Goal: Information Seeking & Learning: Find specific fact

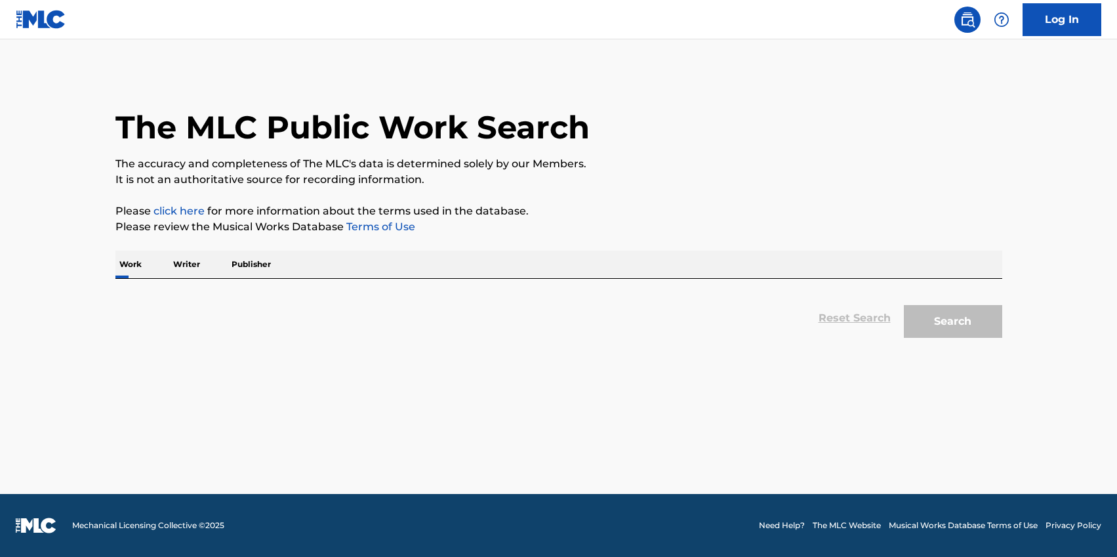
click at [181, 262] on p "Writer" at bounding box center [186, 265] width 35 height 28
click at [252, 262] on p "Publisher" at bounding box center [251, 265] width 47 height 28
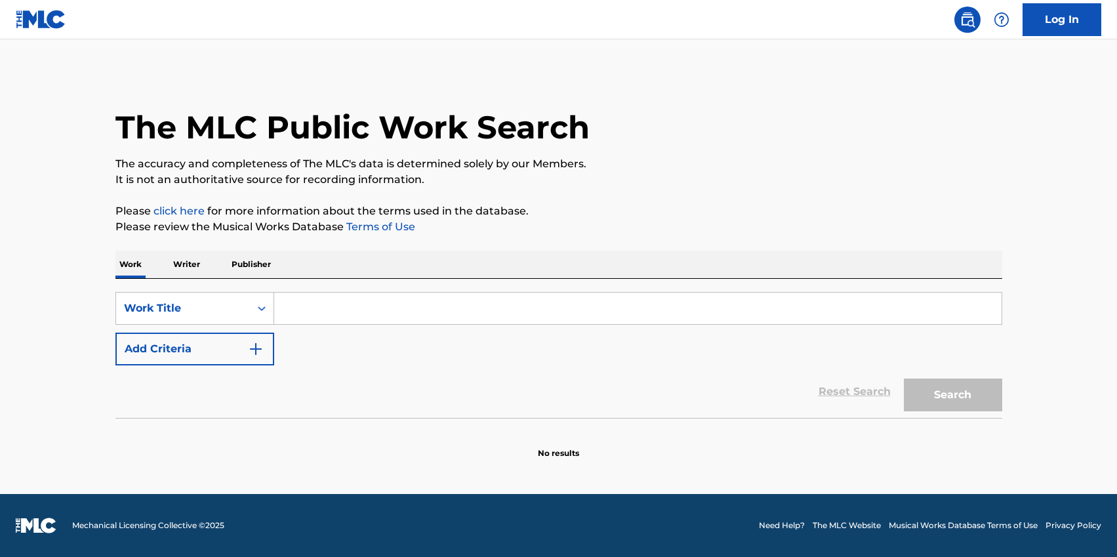
click at [181, 258] on p "Writer" at bounding box center [186, 265] width 35 height 28
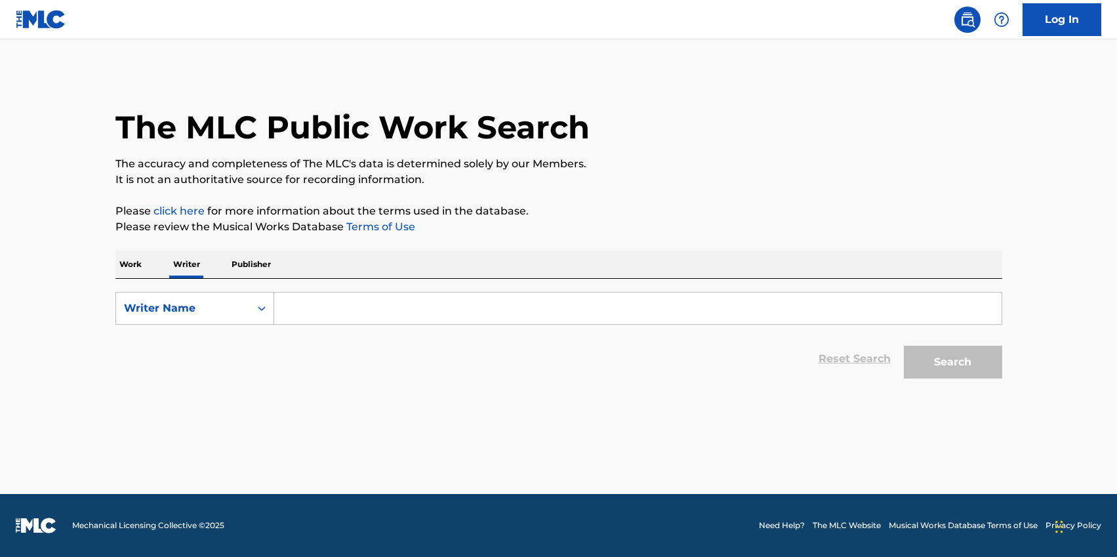
click at [341, 305] on input "Search Form" at bounding box center [638, 308] width 728 height 31
paste input "[PERSON_NAME]"
click at [904, 346] on button "Search" at bounding box center [953, 362] width 98 height 33
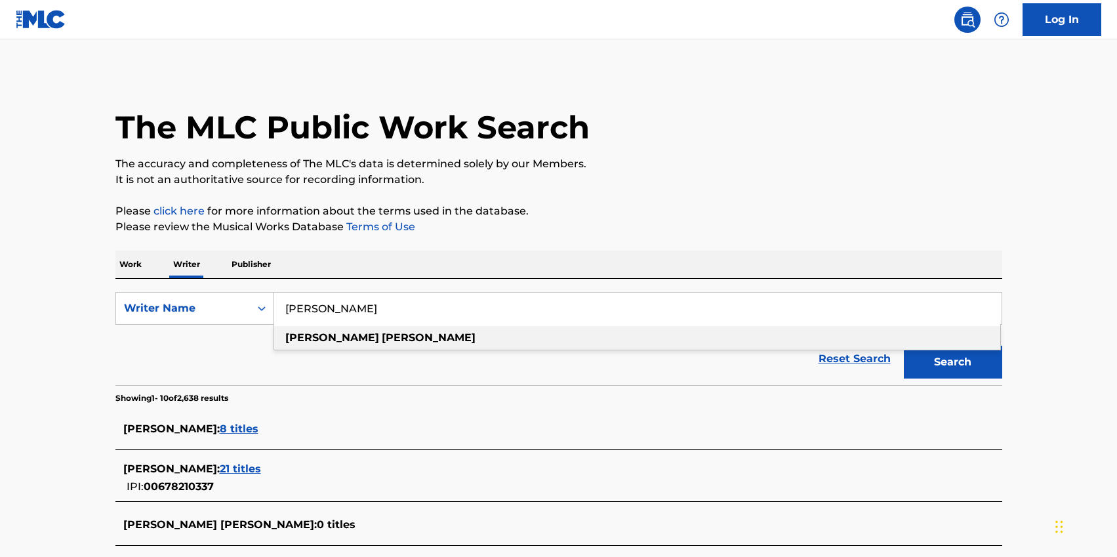
click at [377, 331] on div "[PERSON_NAME]" at bounding box center [637, 338] width 726 height 24
type input "[PERSON_NAME]"
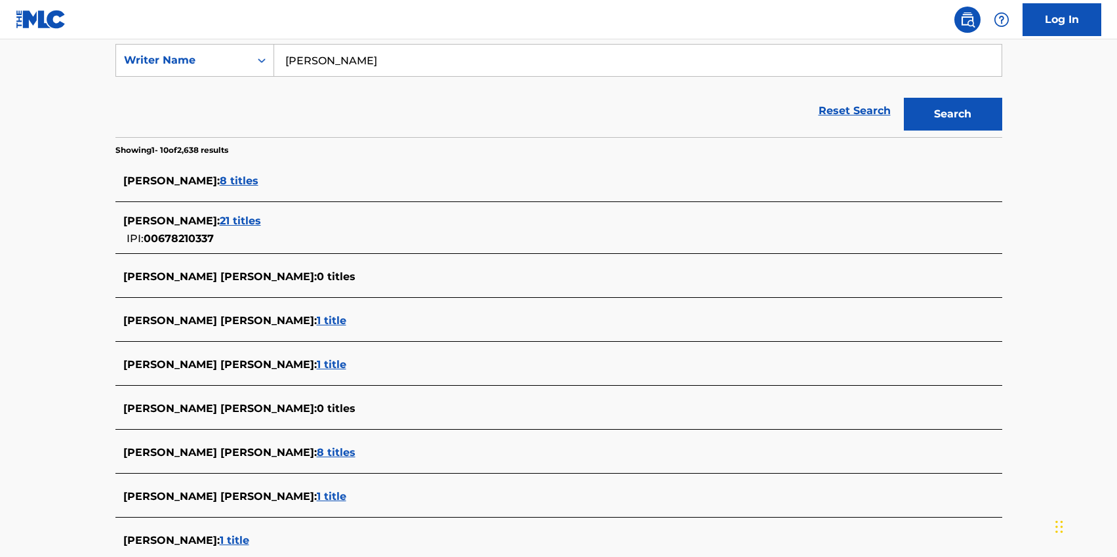
scroll to position [247, 0]
click at [247, 217] on span "21 titles" at bounding box center [240, 222] width 41 height 12
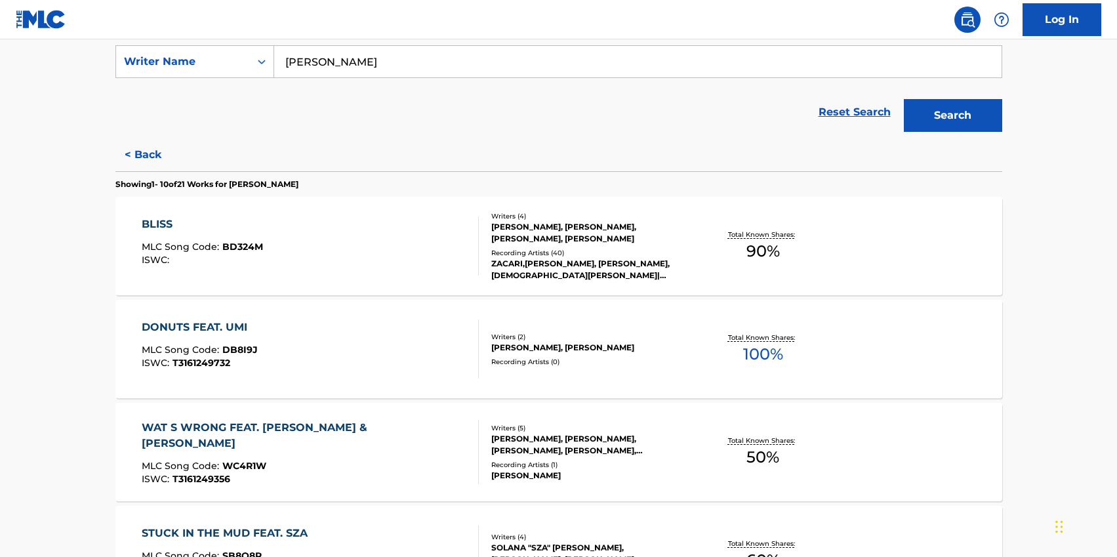
click at [400, 270] on div "BLISS MLC Song Code : BD324M ISWC :" at bounding box center [310, 246] width 337 height 59
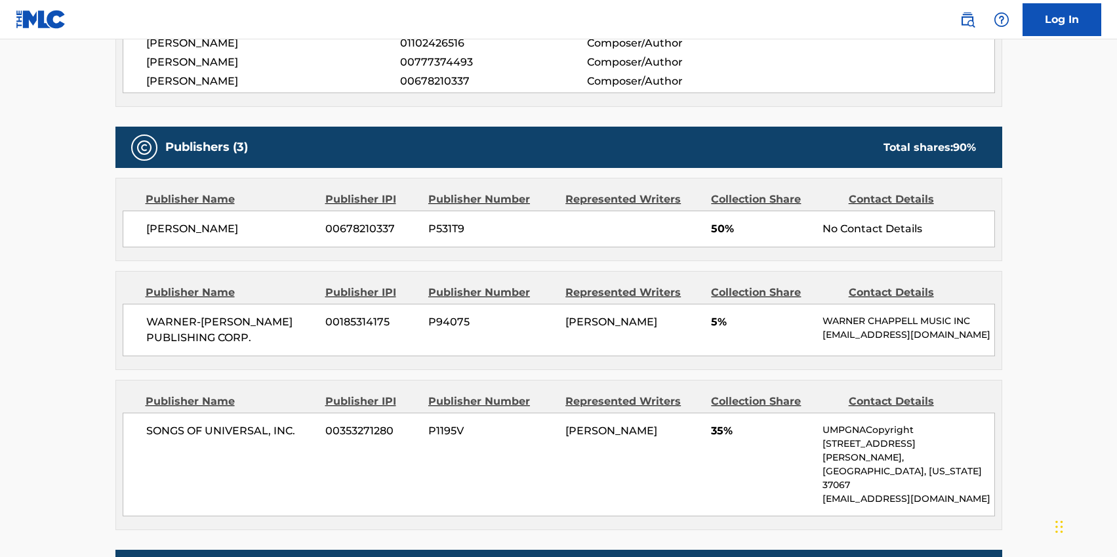
scroll to position [611, 0]
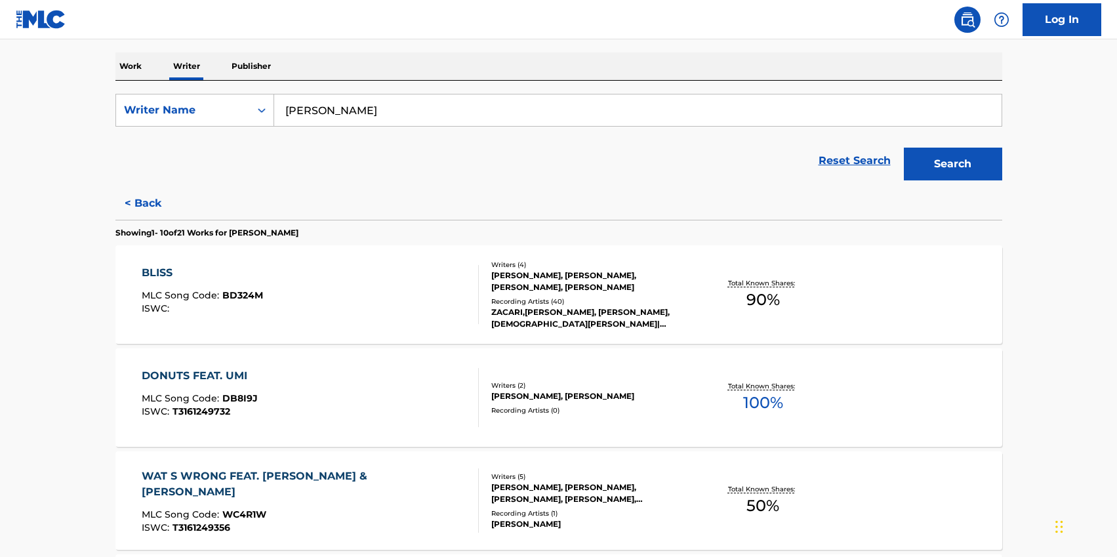
scroll to position [199, 0]
click at [246, 68] on p "Publisher" at bounding box center [251, 65] width 47 height 28
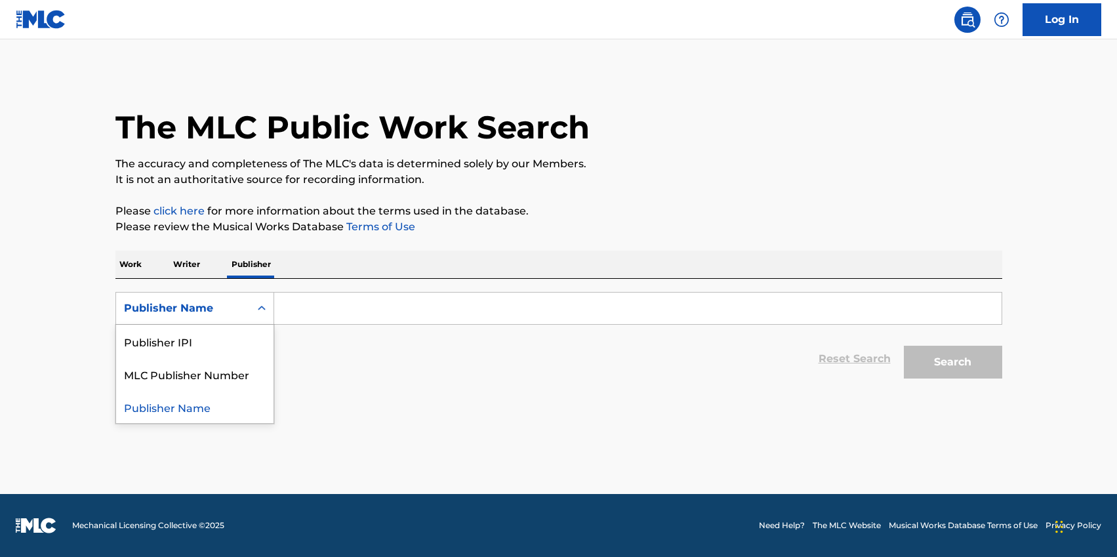
click at [218, 312] on div "Publisher Name" at bounding box center [183, 309] width 118 height 16
click at [188, 270] on p "Writer" at bounding box center [186, 265] width 35 height 28
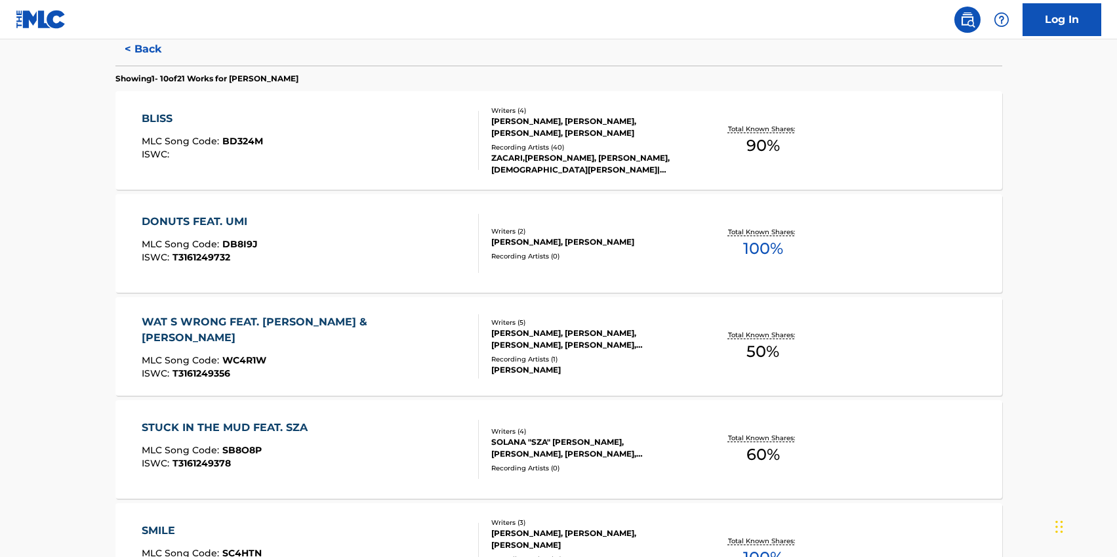
scroll to position [365, 0]
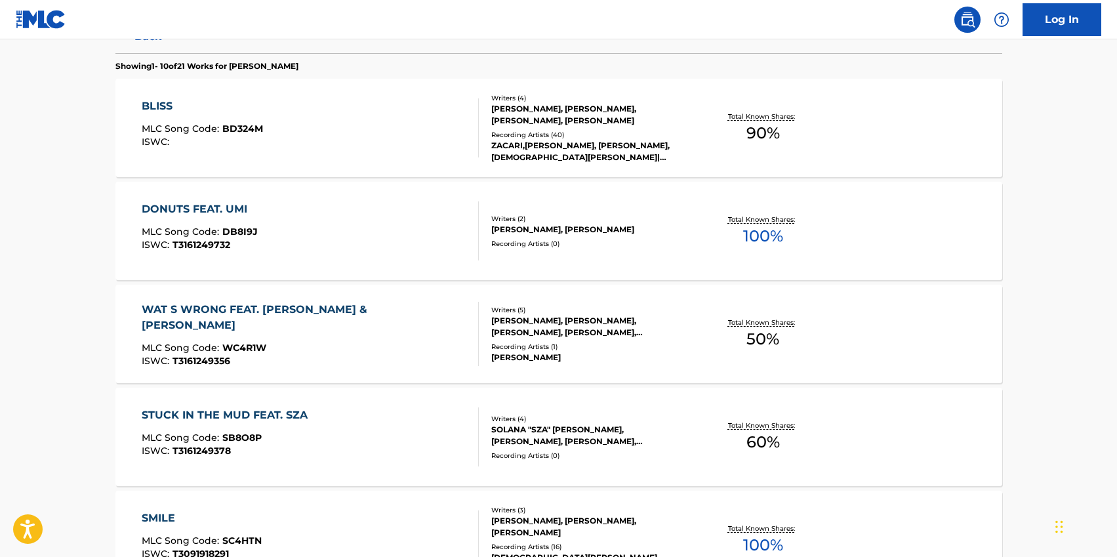
click at [387, 239] on div "DONUTS FEAT. UMI MLC Song Code : DB8I9J ISWC : T3161249732" at bounding box center [310, 230] width 337 height 59
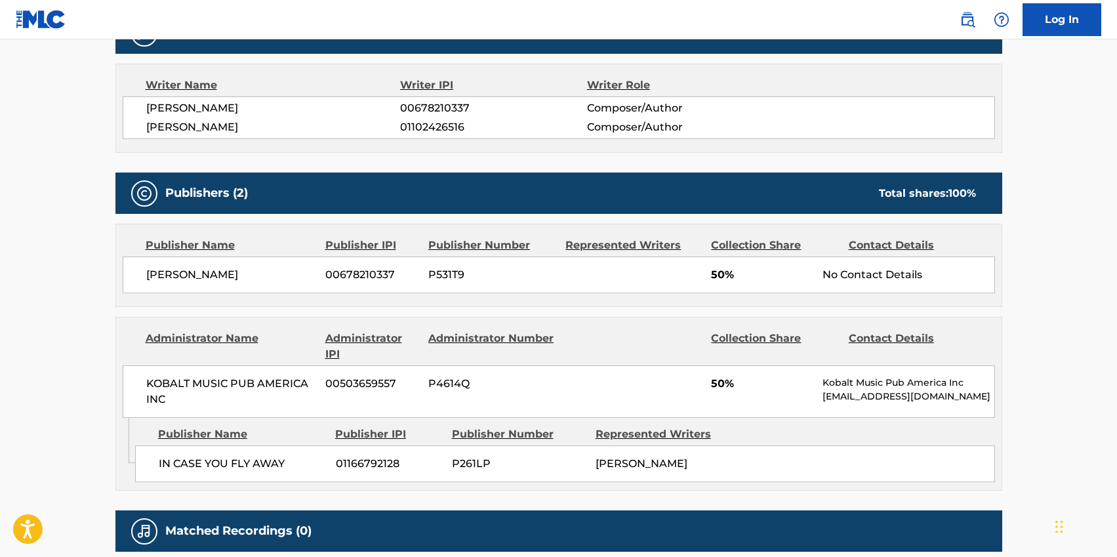
scroll to position [471, 0]
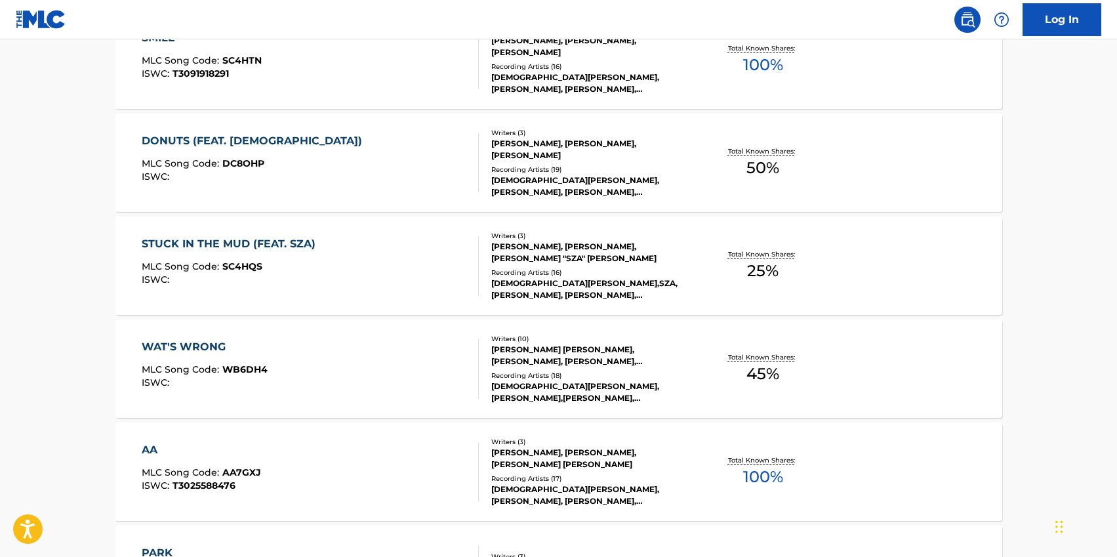
scroll to position [871, 0]
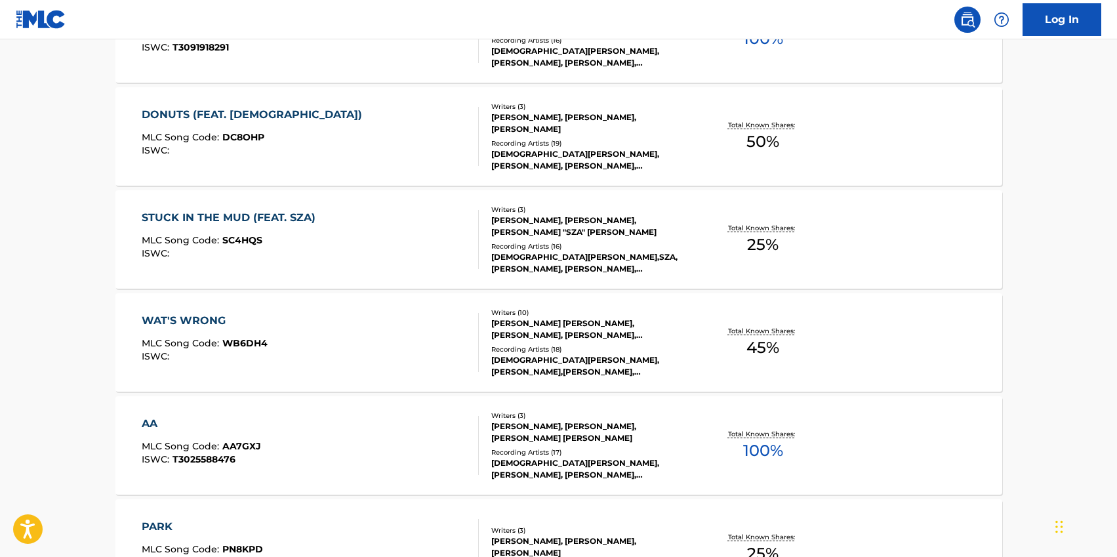
click at [287, 305] on div "WAT'S WRONG MLC Song Code : WB6DH4 ISWC : Writers ( 10 ) [PERSON_NAME] [PERSON_…" at bounding box center [558, 342] width 887 height 98
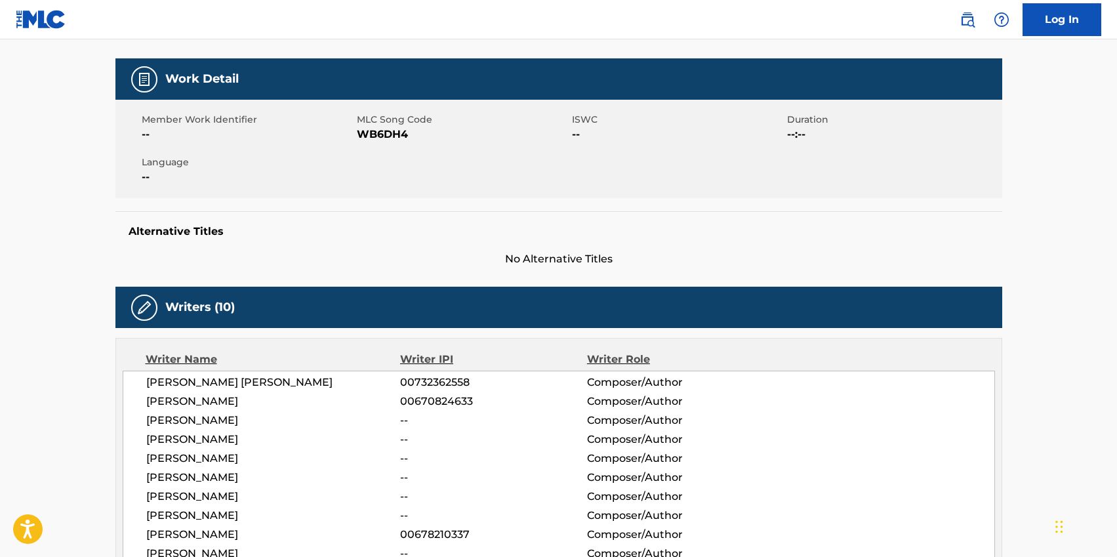
scroll to position [28, 0]
